Goal: Find specific page/section: Find specific page/section

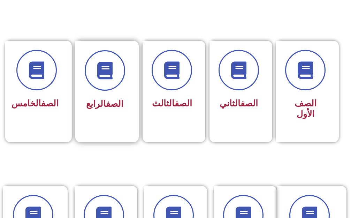
scroll to position [174, 0]
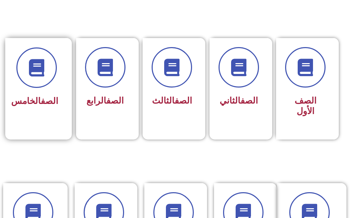
click at [39, 104] on span "الصف الخامس" at bounding box center [34, 101] width 47 height 10
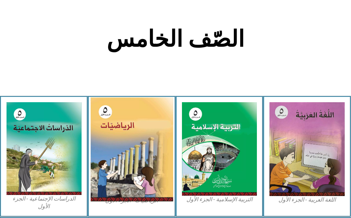
scroll to position [209, 0]
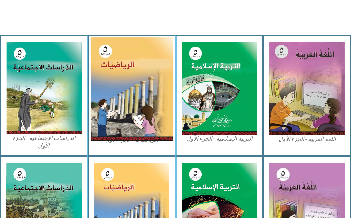
click at [127, 71] on img at bounding box center [131, 89] width 83 height 104
click at [128, 73] on img at bounding box center [131, 89] width 83 height 104
click at [129, 73] on img at bounding box center [131, 89] width 83 height 104
click at [106, 124] on img at bounding box center [131, 89] width 83 height 104
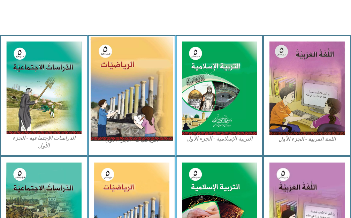
click at [134, 89] on img at bounding box center [131, 89] width 83 height 104
